Goal: Transaction & Acquisition: Book appointment/travel/reservation

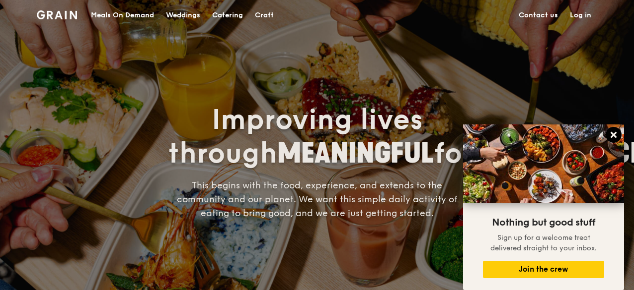
click at [610, 138] on icon at bounding box center [613, 135] width 6 height 6
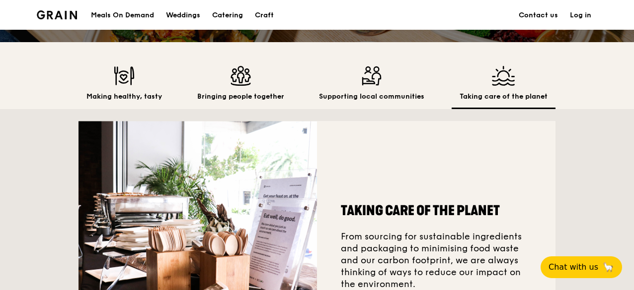
scroll to position [252, 0]
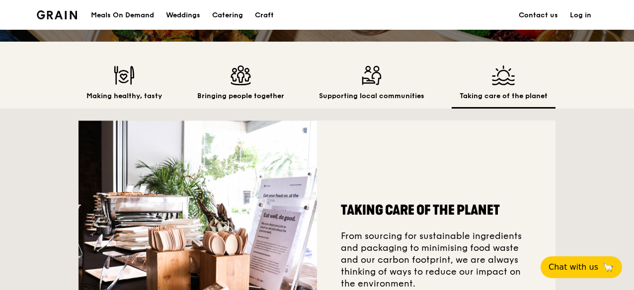
click at [130, 13] on div "Meals On Demand" at bounding box center [122, 15] width 63 height 30
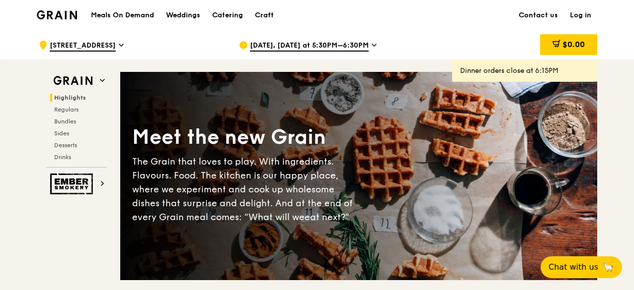
click at [130, 16] on h1 "Meals On Demand" at bounding box center [122, 15] width 63 height 10
click at [235, 17] on div "Catering" at bounding box center [227, 15] width 31 height 30
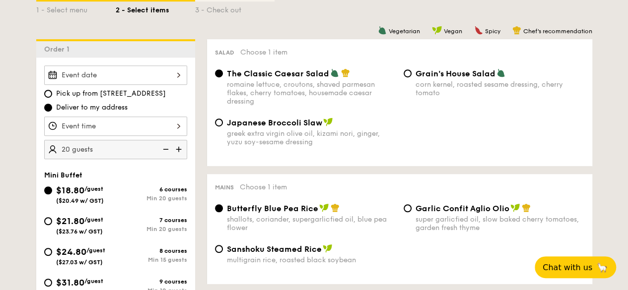
scroll to position [240, 0]
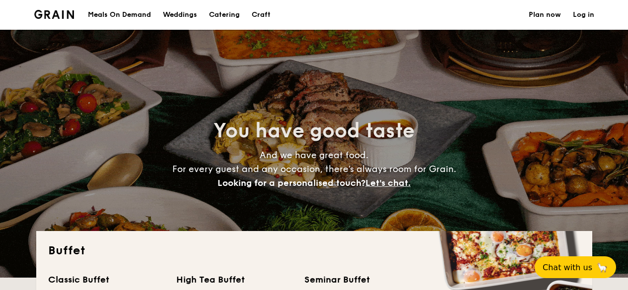
select select
